Goal: Navigation & Orientation: Find specific page/section

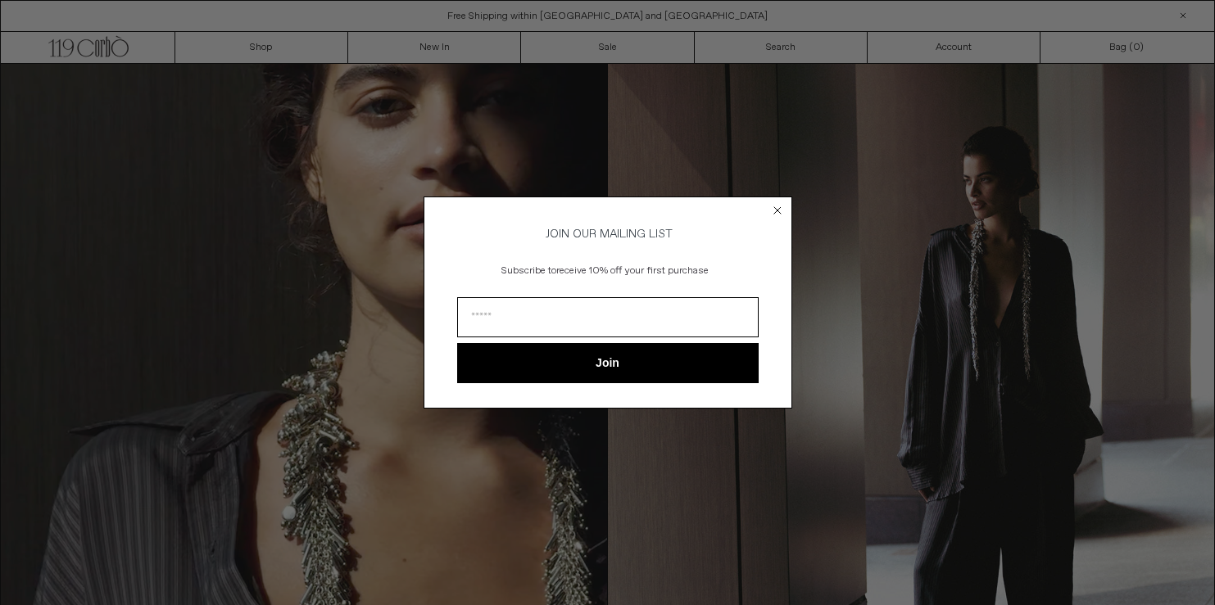
click at [775, 206] on circle "Close dialog" at bounding box center [777, 211] width 16 height 16
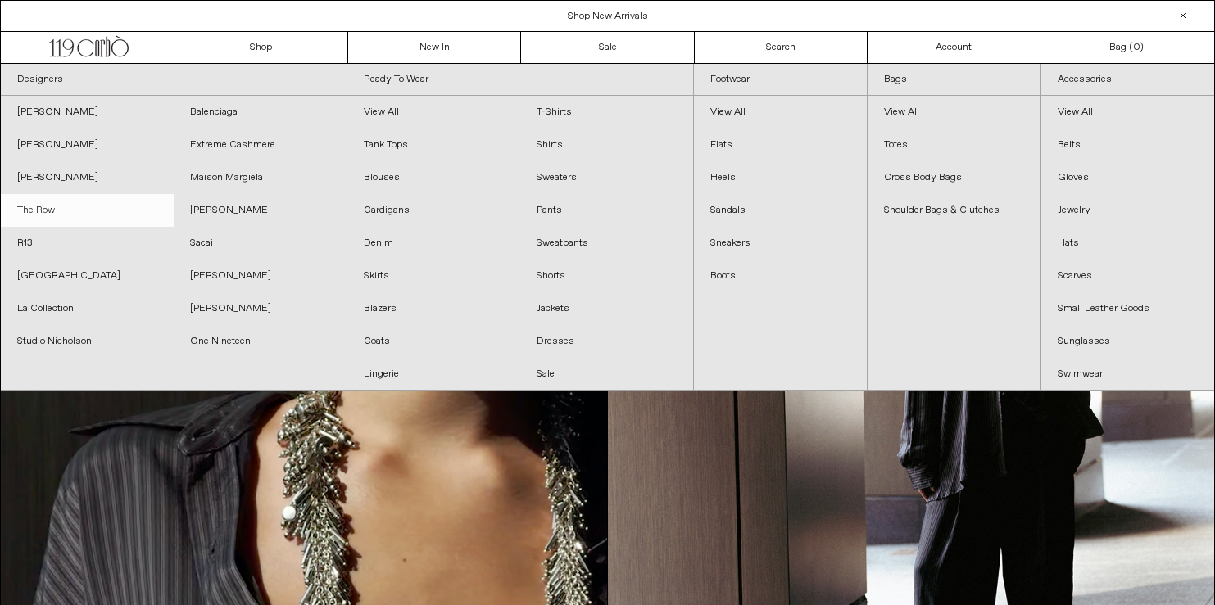
click at [93, 206] on link "The Row" at bounding box center [87, 210] width 173 height 33
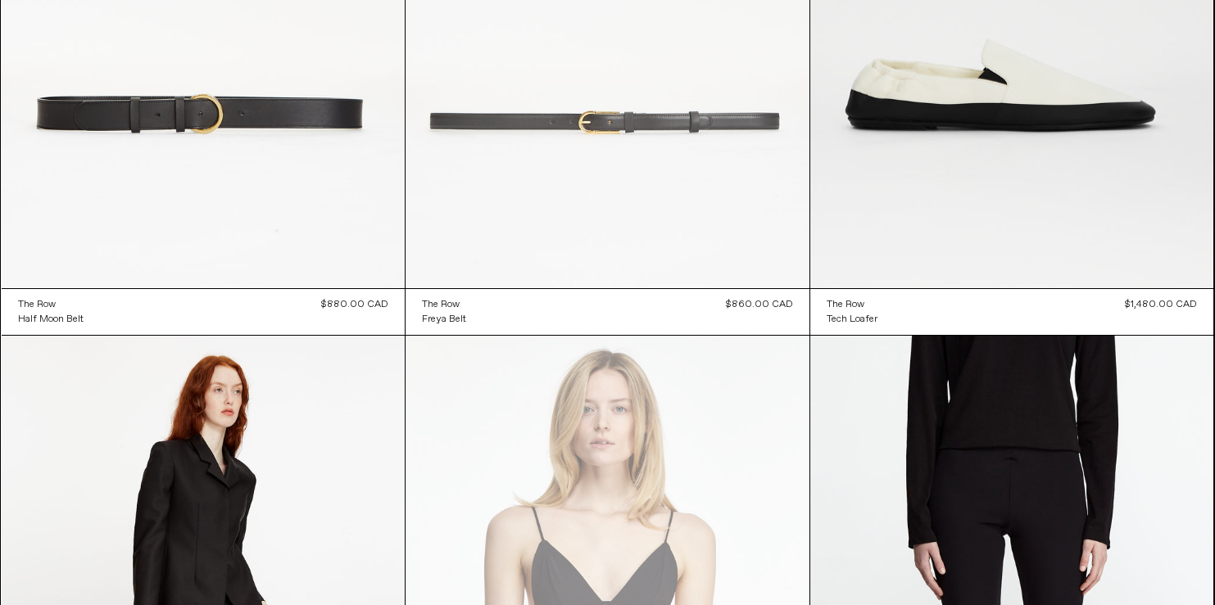
scroll to position [19817, 0]
